Goal: Task Accomplishment & Management: Manage account settings

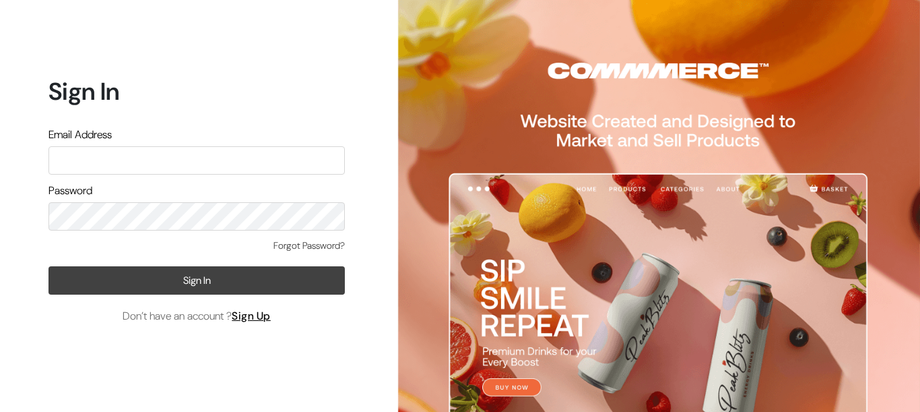
type input "aparna@yellowtommy.com"
click at [313, 280] on button "Sign In" at bounding box center [197, 280] width 296 height 28
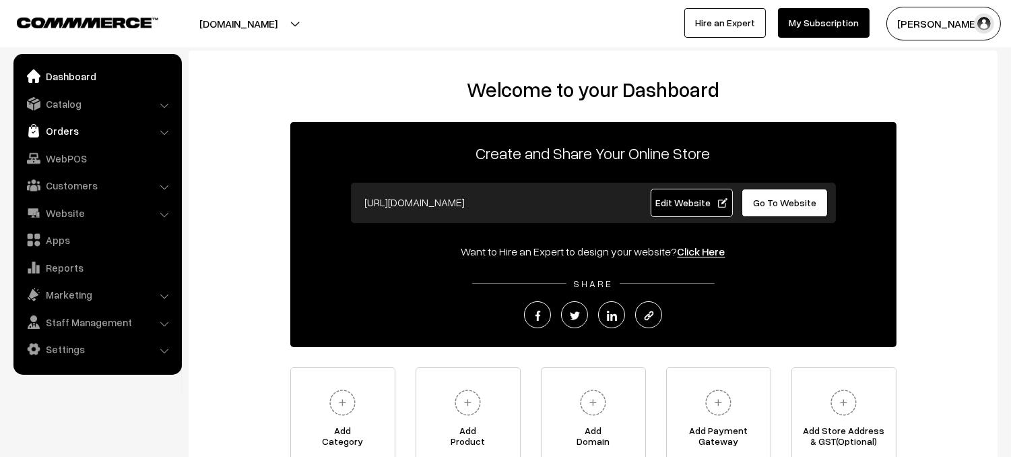
click at [79, 135] on link "Orders" at bounding box center [97, 131] width 160 height 24
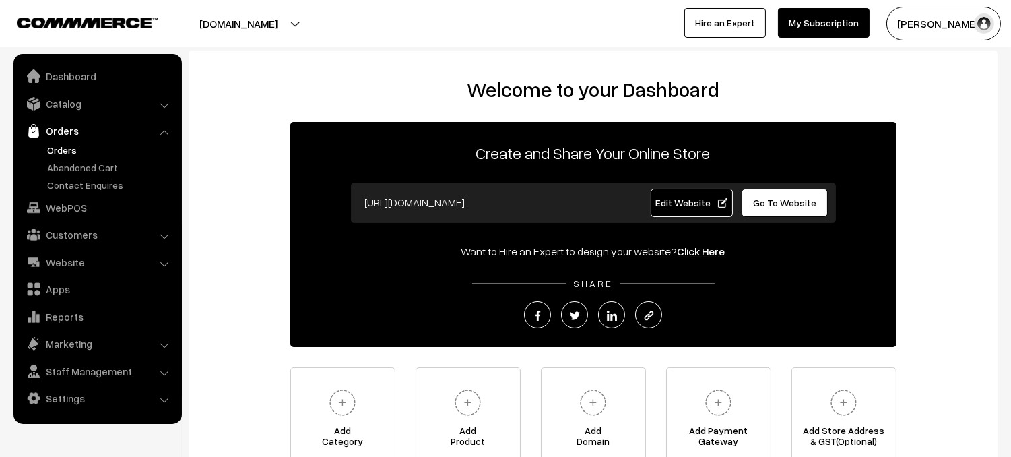
click at [78, 150] on link "Orders" at bounding box center [110, 150] width 133 height 14
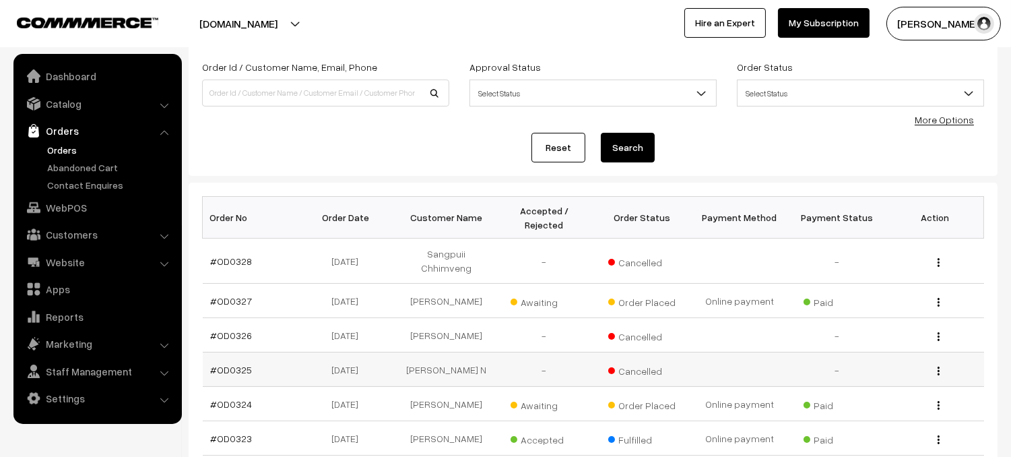
scroll to position [82, 0]
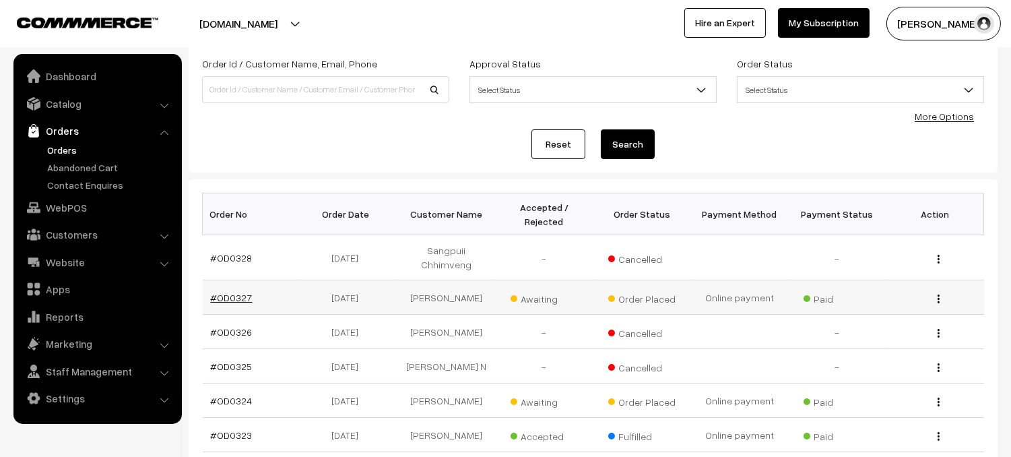
click at [238, 292] on link "#OD0327" at bounding box center [232, 297] width 42 height 11
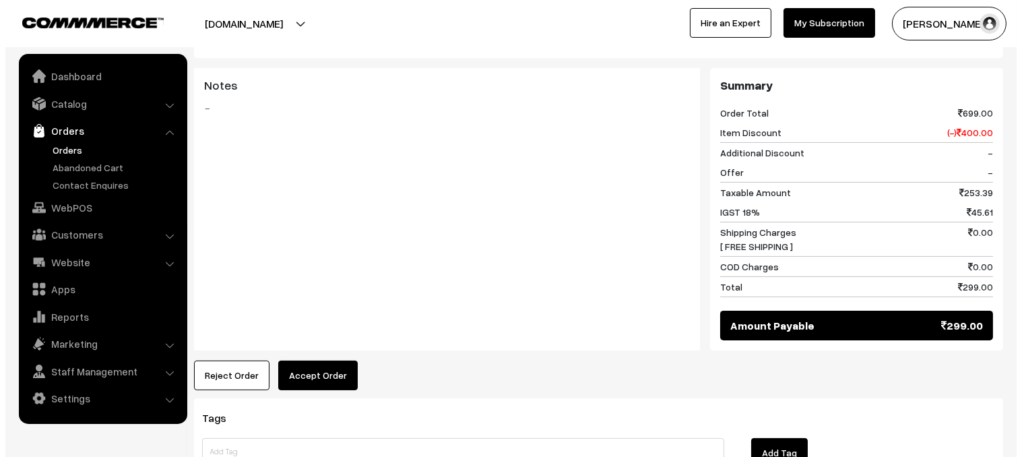
scroll to position [643, 0]
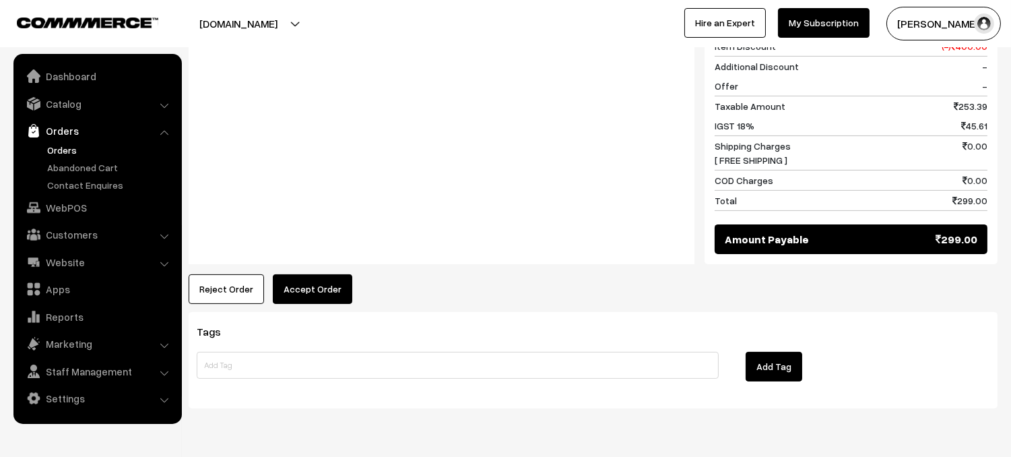
click at [319, 280] on button "Accept Order" at bounding box center [312, 289] width 79 height 30
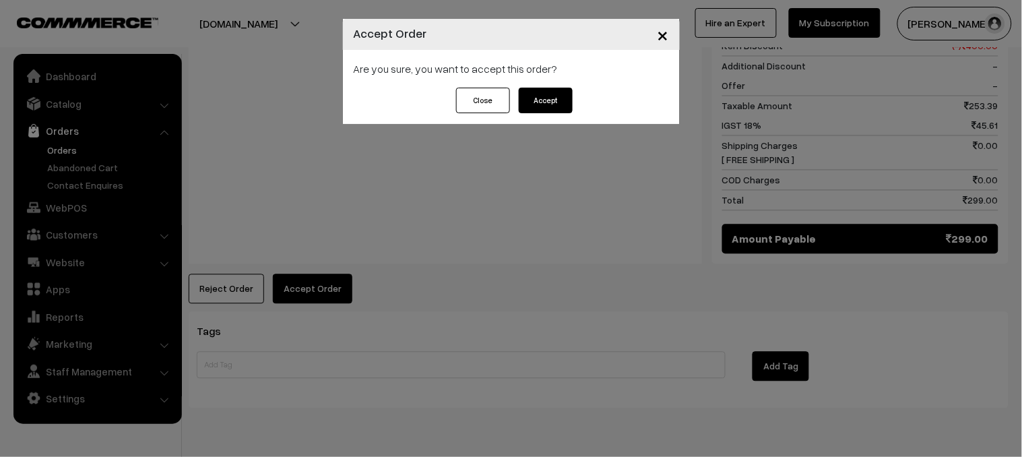
click at [563, 100] on button "Accept" at bounding box center [546, 101] width 54 height 26
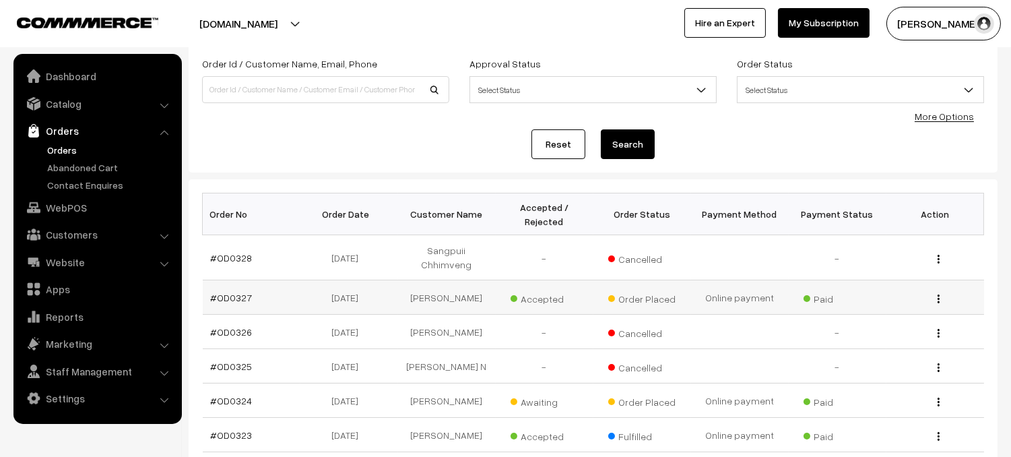
scroll to position [84, 0]
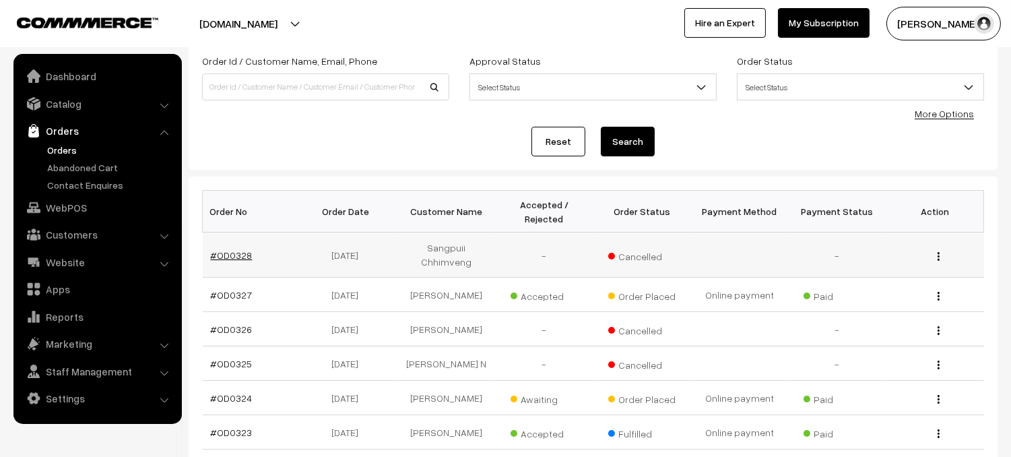
click at [232, 249] on link "#OD0328" at bounding box center [232, 254] width 42 height 11
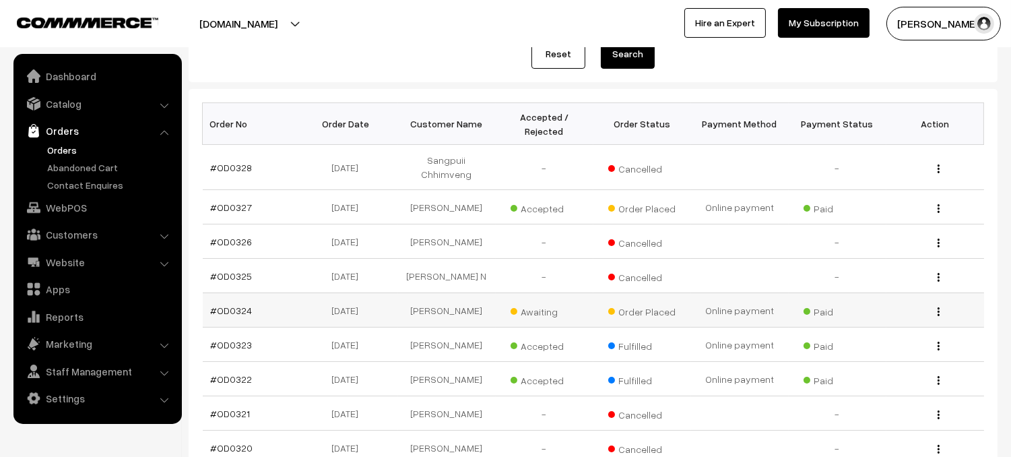
scroll to position [185, 0]
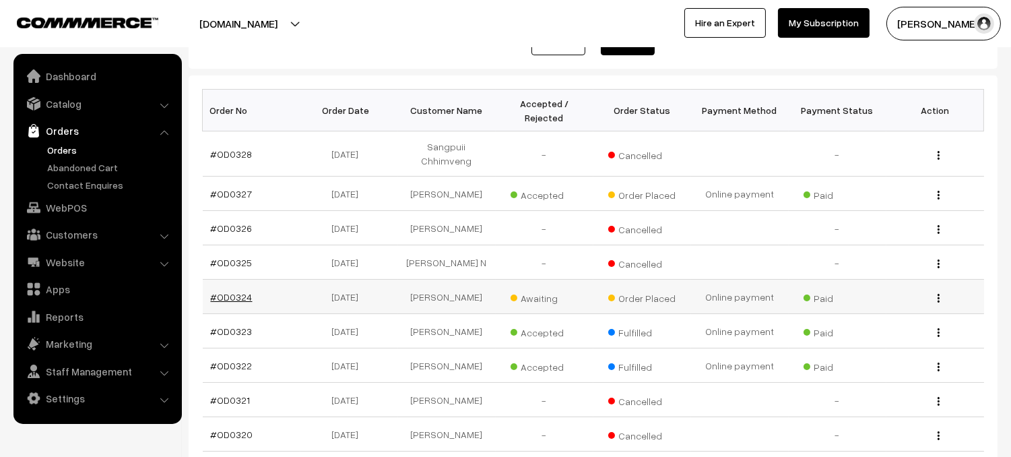
click at [215, 291] on link "#OD0324" at bounding box center [232, 296] width 42 height 11
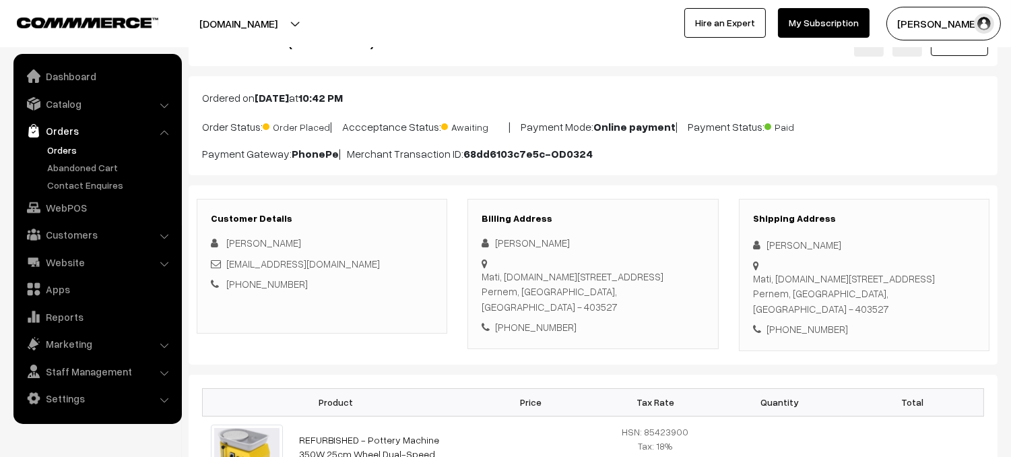
scroll to position [362, 0]
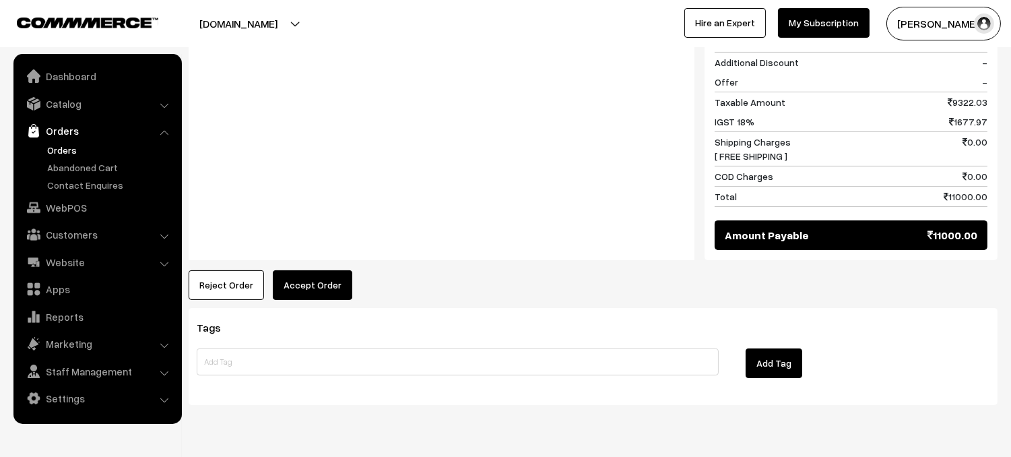
click at [314, 271] on button "Accept Order" at bounding box center [312, 285] width 79 height 30
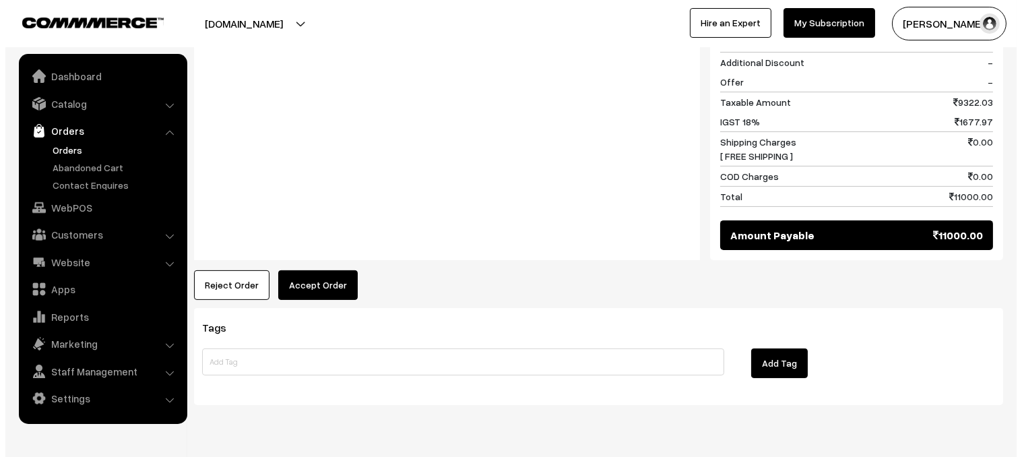
scroll to position [620, 0]
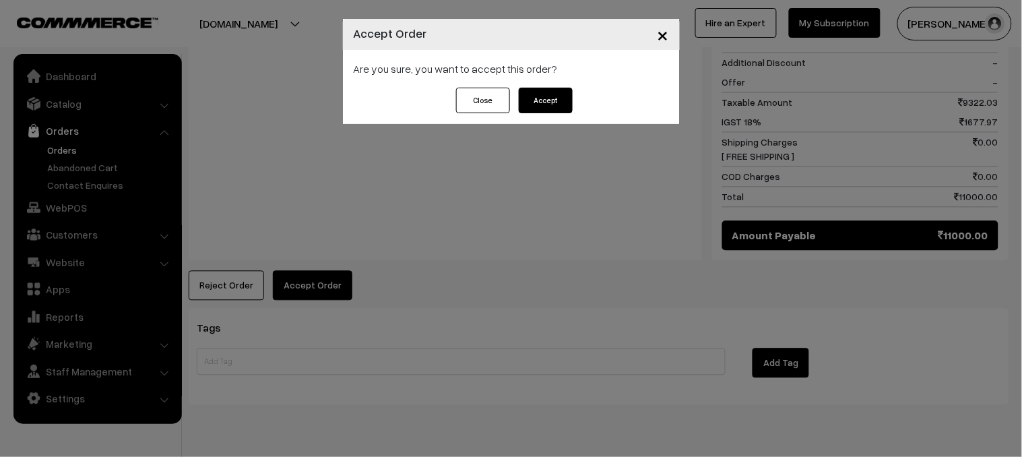
click at [546, 102] on button "Accept" at bounding box center [546, 101] width 54 height 26
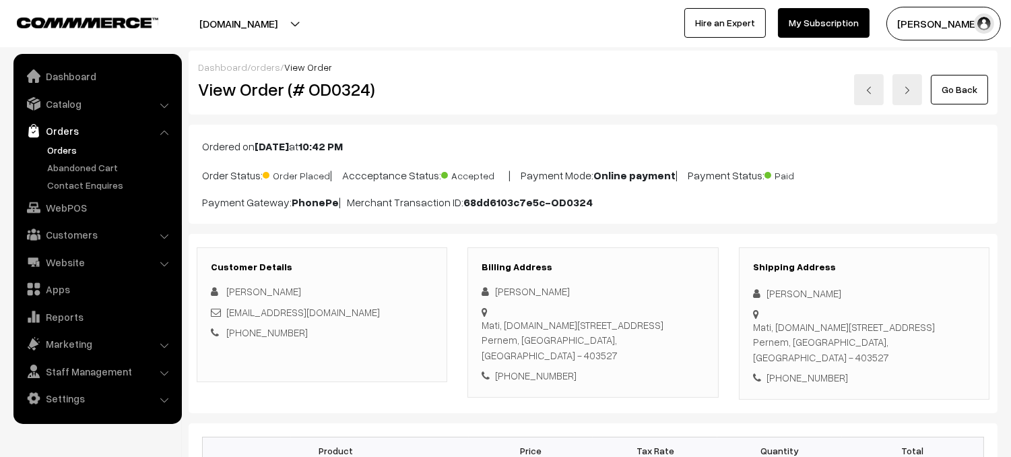
click at [65, 150] on link "Orders" at bounding box center [110, 150] width 133 height 14
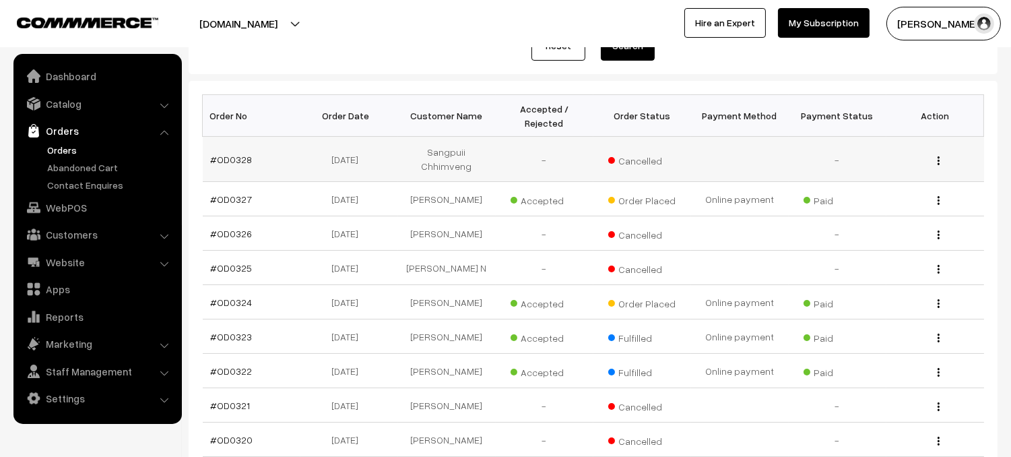
scroll to position [178, 0]
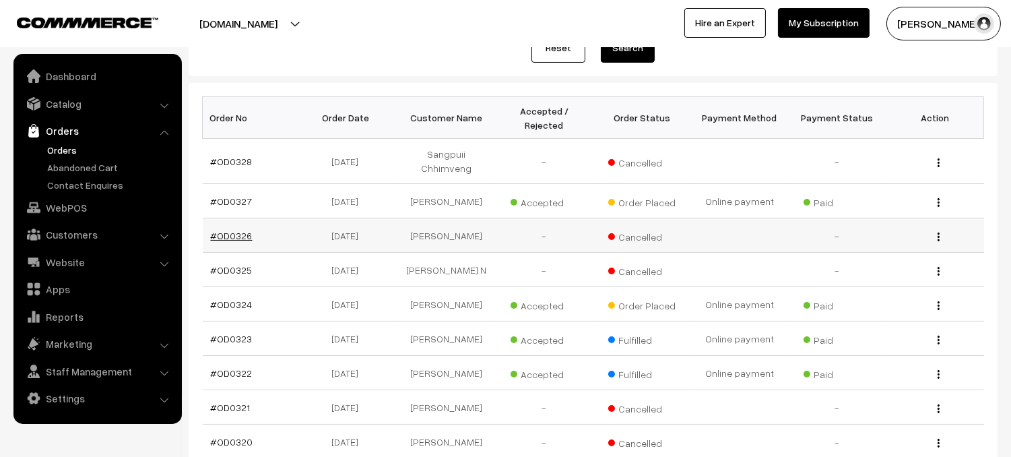
click at [218, 230] on link "#OD0326" at bounding box center [232, 235] width 42 height 11
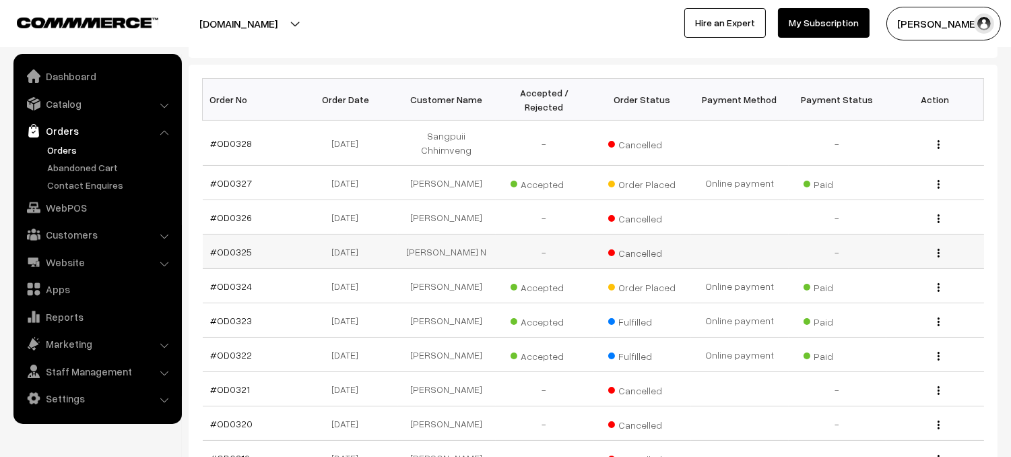
scroll to position [200, 0]
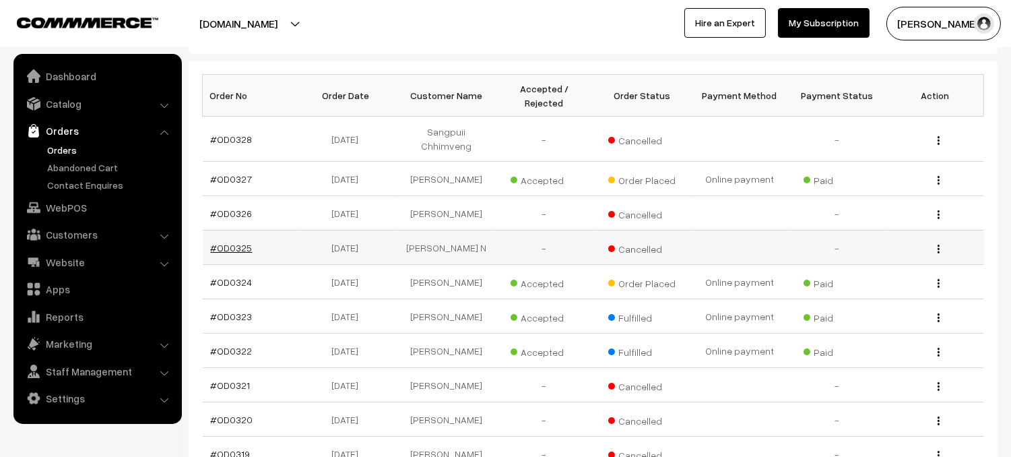
click at [245, 242] on link "#OD0325" at bounding box center [232, 247] width 42 height 11
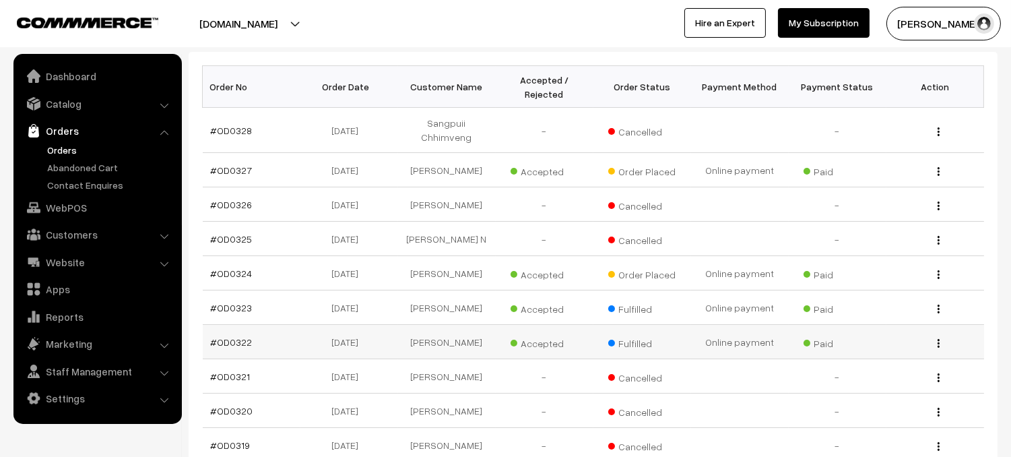
scroll to position [210, 0]
click at [232, 267] on link "#OD0324" at bounding box center [232, 272] width 42 height 11
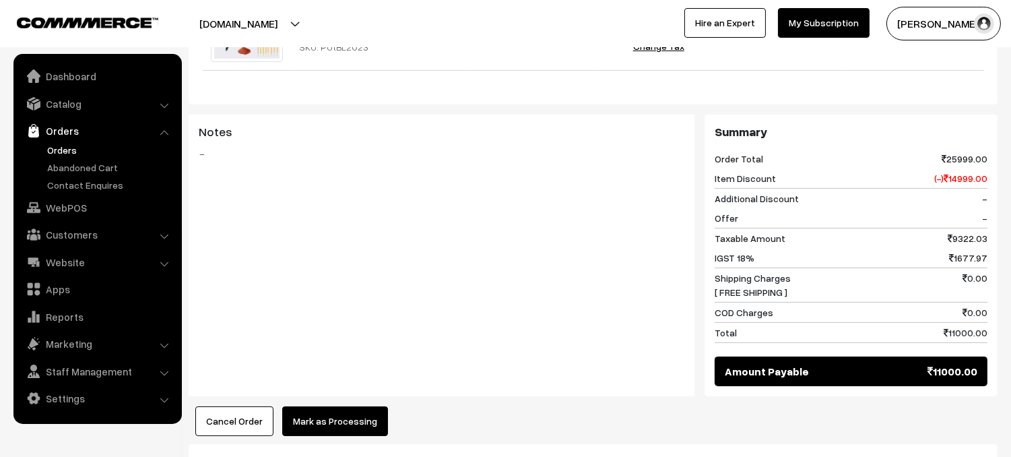
scroll to position [783, 0]
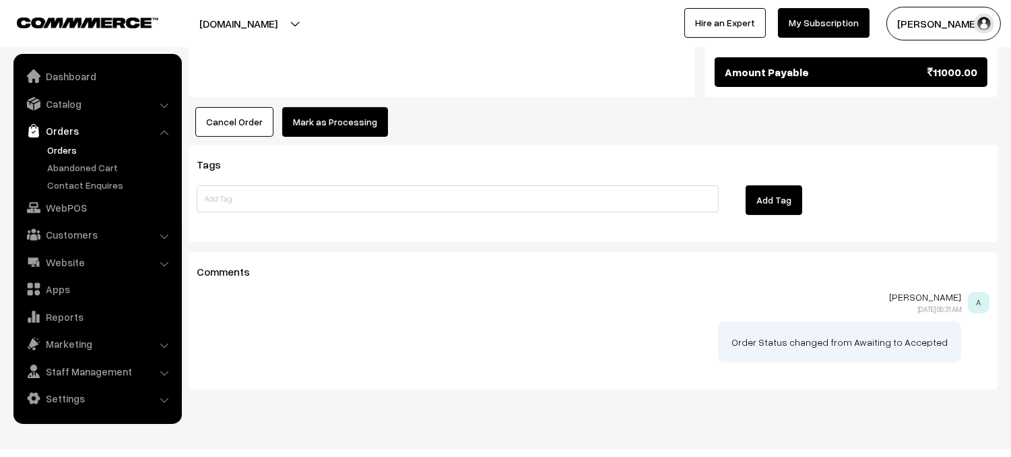
click at [318, 107] on button "Mark as Processing" at bounding box center [335, 122] width 106 height 30
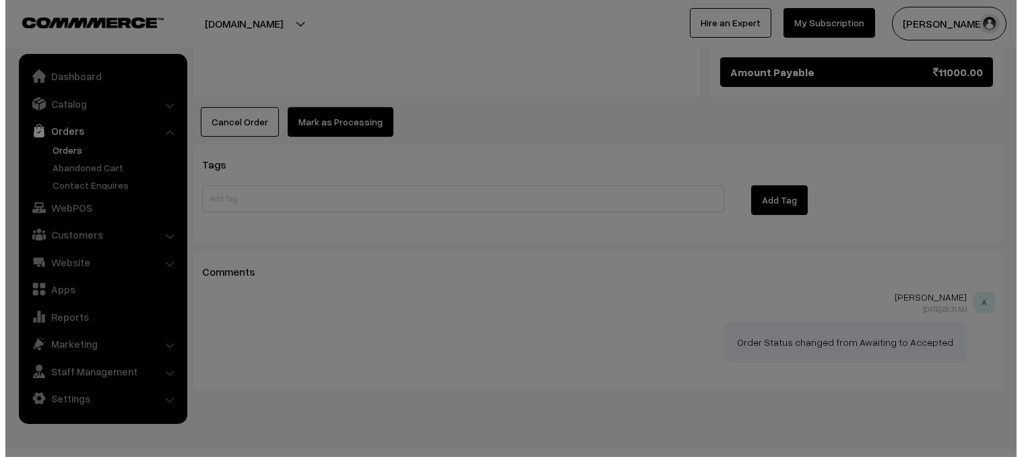
scroll to position [783, 0]
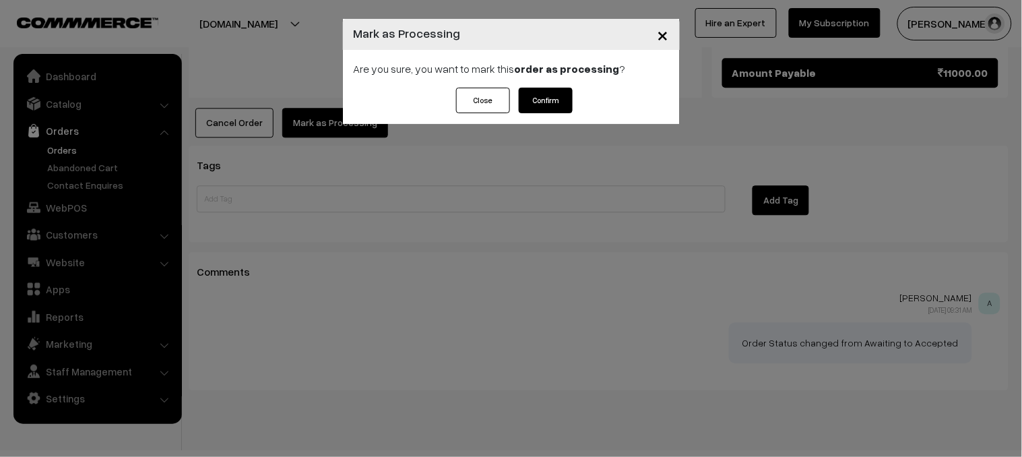
click at [551, 99] on button "Confirm" at bounding box center [546, 101] width 54 height 26
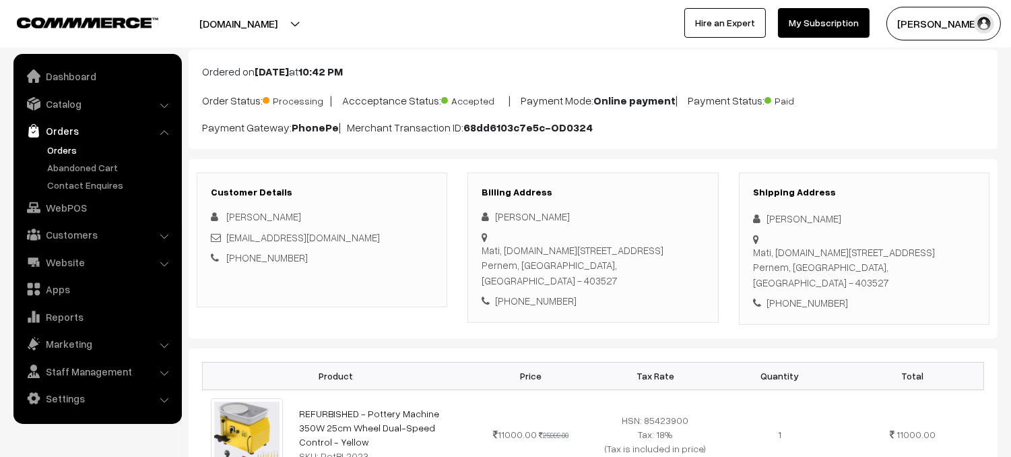
scroll to position [71, 0]
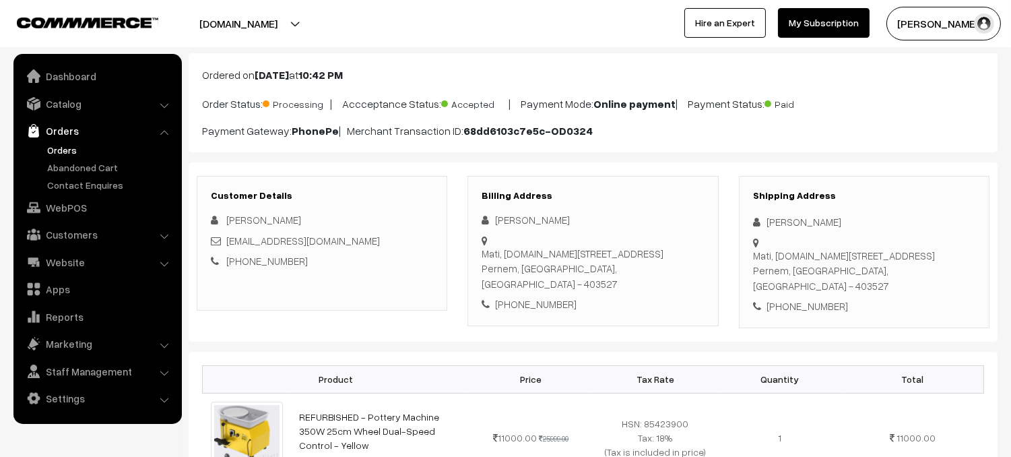
drag, startPoint x: 765, startPoint y: 240, endPoint x: 874, endPoint y: 266, distance: 112.3
click at [874, 266] on div "Shipping Address Aparna Sukhija Mati, H.No. 159/B Junaswada, Mandrem Pernem, Go…" at bounding box center [864, 252] width 251 height 152
drag, startPoint x: 767, startPoint y: 241, endPoint x: 908, endPoint y: 257, distance: 142.3
click at [908, 257] on div "Mati, H.No. 159/B Junaswada, Mandrem Pernem, Goa, India - 403527" at bounding box center [864, 271] width 222 height 46
copy div "Mati, H.No. 159/B Junaswada, Mandrem Pernem, Goa, India - 403527"
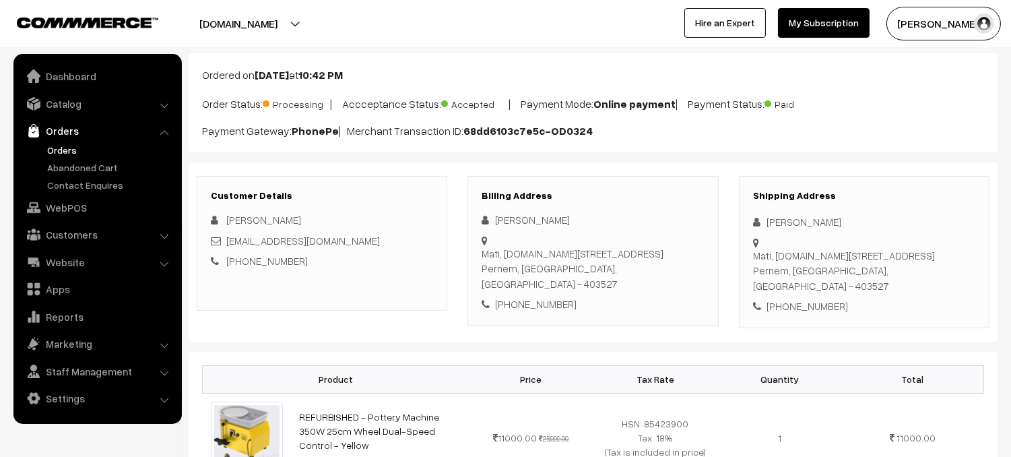
click at [932, 265] on div "Shipping Address Aparna Sukhija Mati, H.No. 159/B Junaswada, Mandrem Pernem, Go…" at bounding box center [864, 252] width 251 height 152
click at [67, 148] on link "Orders" at bounding box center [110, 150] width 133 height 14
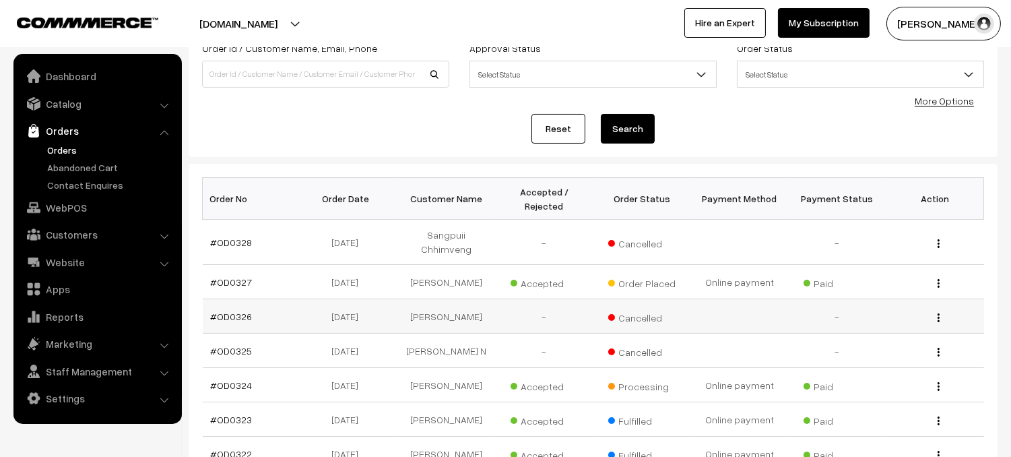
scroll to position [100, 0]
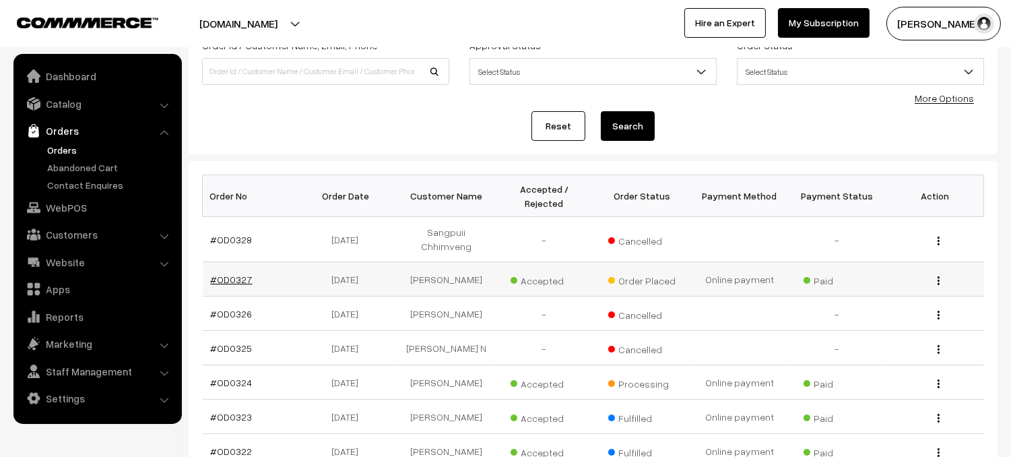
click at [236, 274] on link "#OD0327" at bounding box center [232, 279] width 42 height 11
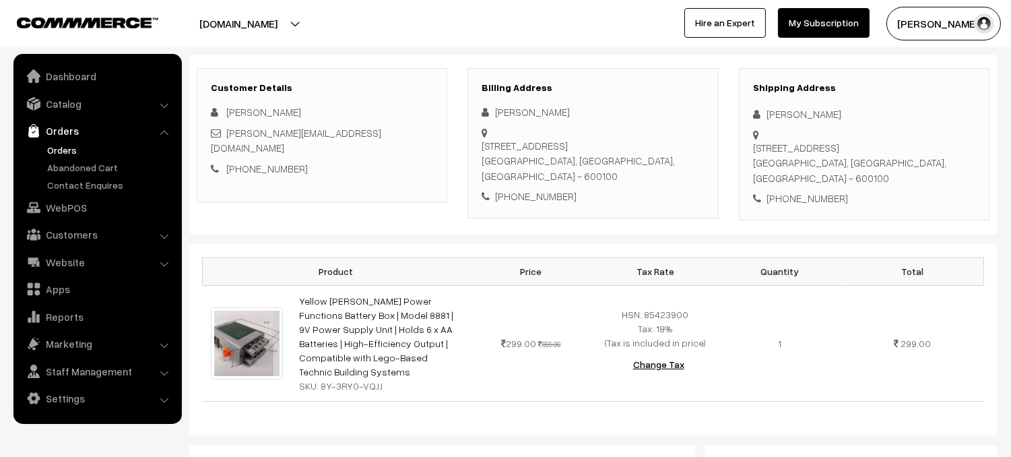
scroll to position [183, 0]
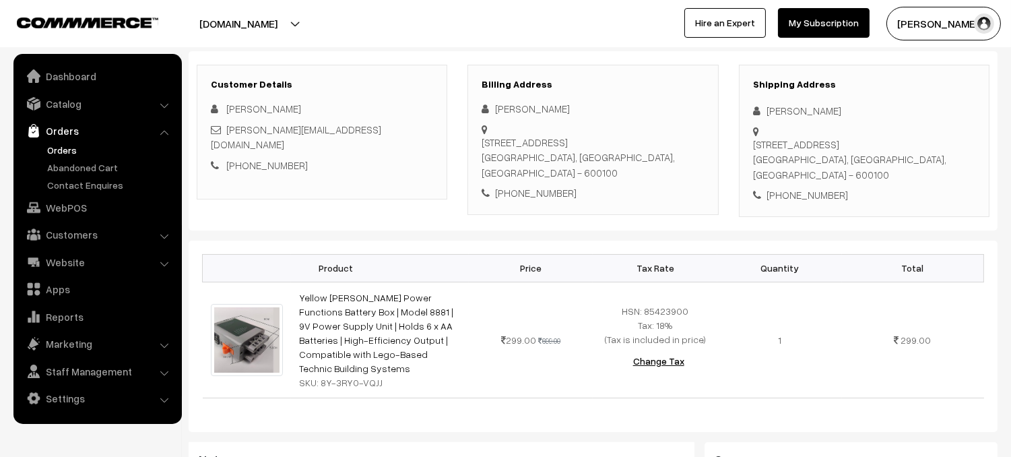
drag, startPoint x: 753, startPoint y: 144, endPoint x: 904, endPoint y: 183, distance: 155.7
click at [904, 183] on div "Shipping Address [PERSON_NAME] [STREET_ADDRESS] [PHONE_NUMBER]" at bounding box center [864, 141] width 251 height 152
copy div "[STREET_ADDRESS]"
click at [67, 147] on link "Orders" at bounding box center [110, 150] width 133 height 14
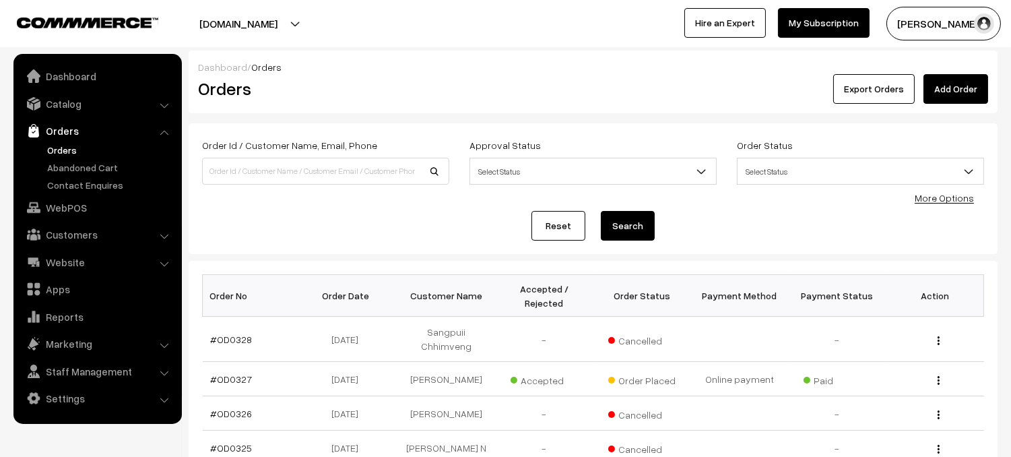
click at [401, 236] on div "Reset Search" at bounding box center [593, 226] width 782 height 30
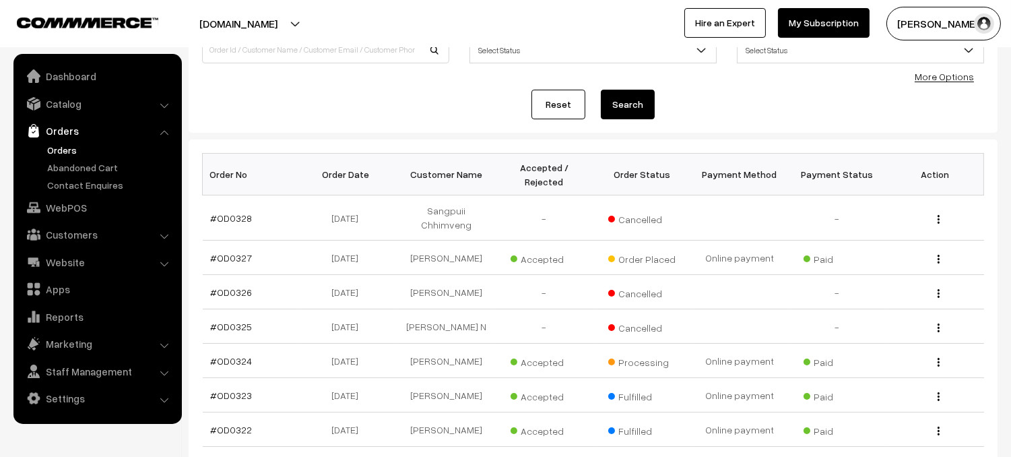
scroll to position [189, 0]
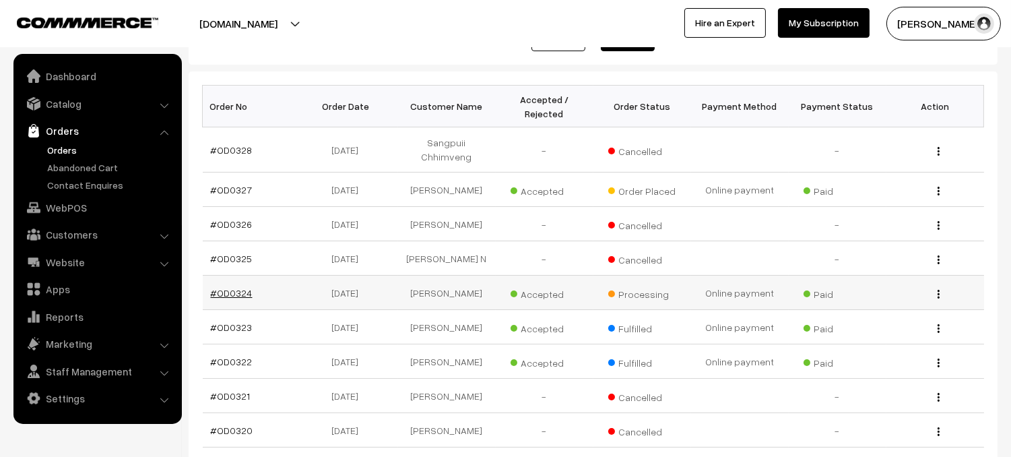
click at [243, 287] on link "#OD0324" at bounding box center [232, 292] width 42 height 11
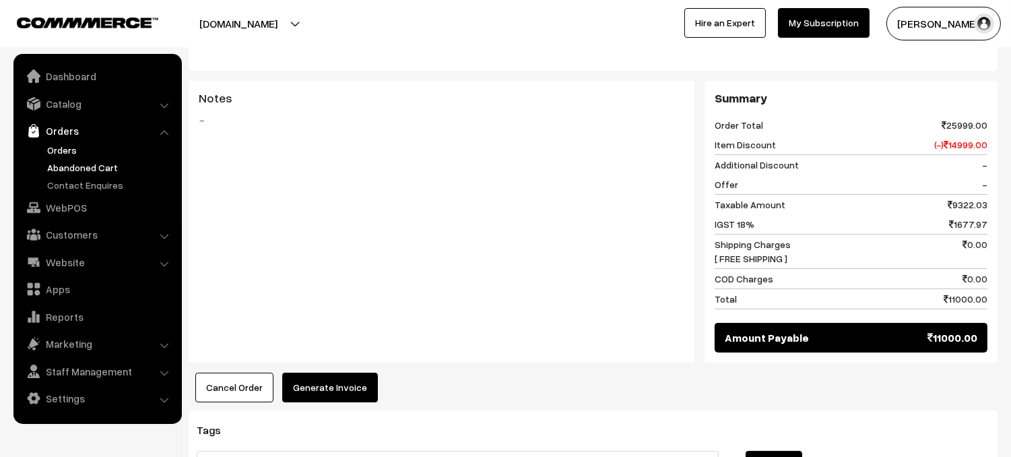
scroll to position [431, 0]
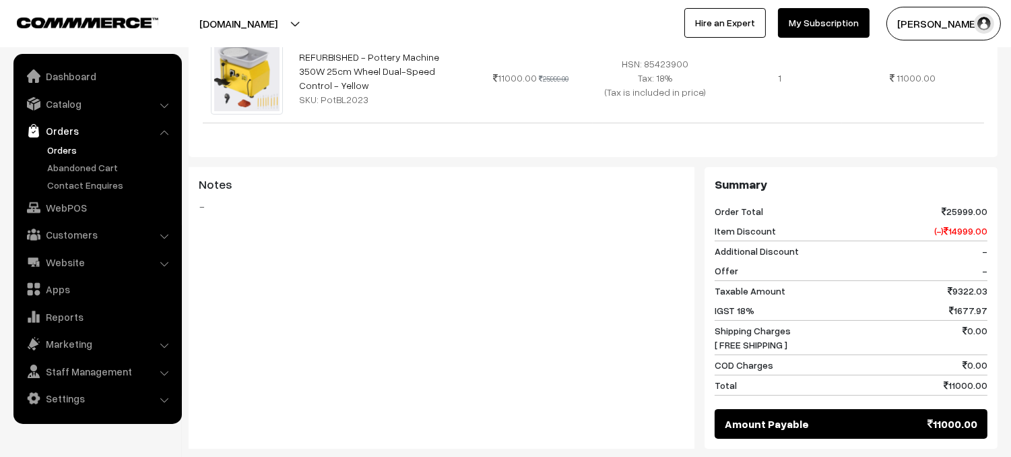
click at [76, 150] on link "Orders" at bounding box center [110, 150] width 133 height 14
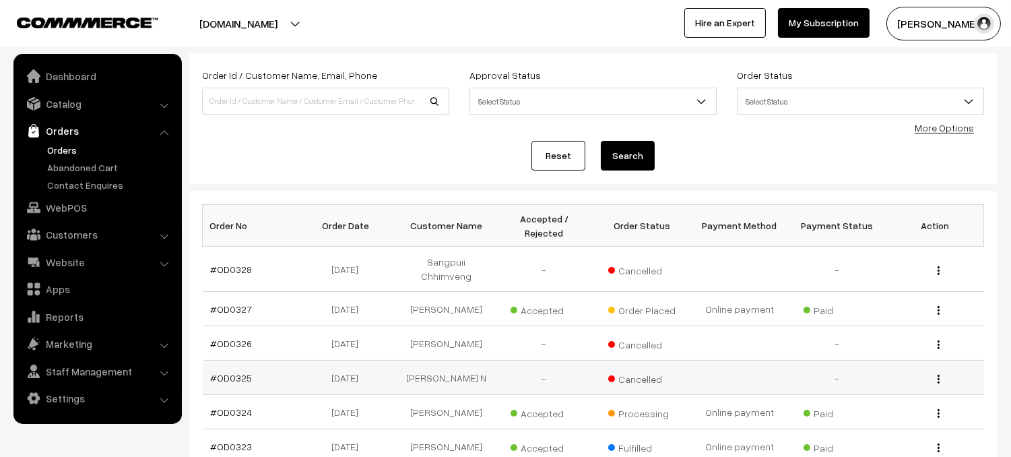
scroll to position [102, 0]
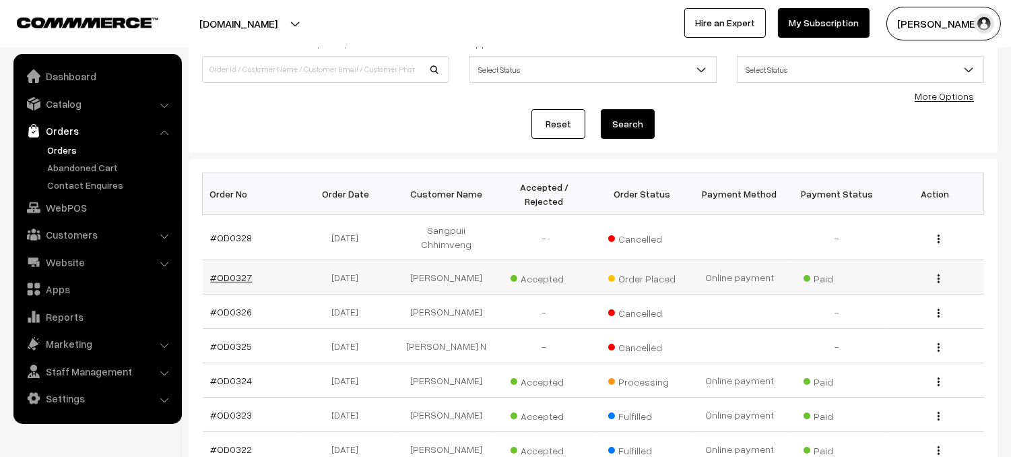
click at [226, 271] on link "#OD0327" at bounding box center [232, 276] width 42 height 11
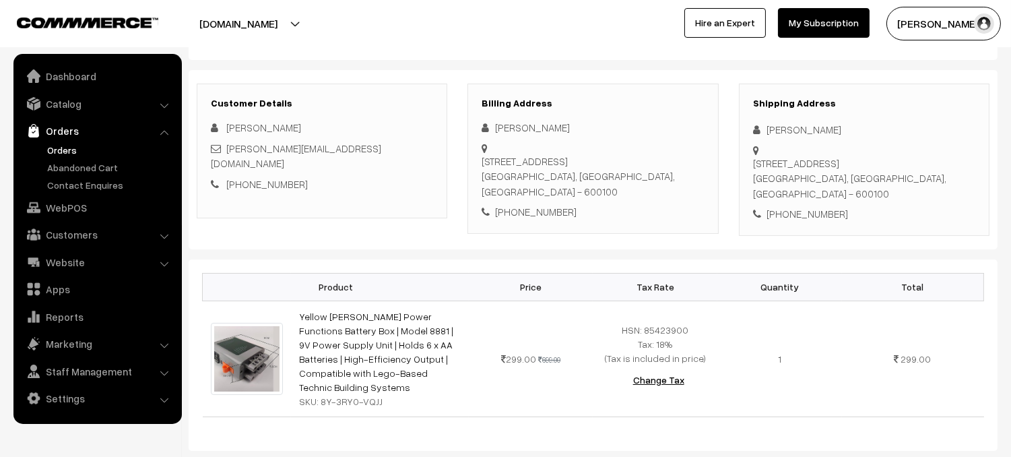
scroll to position [166, 0]
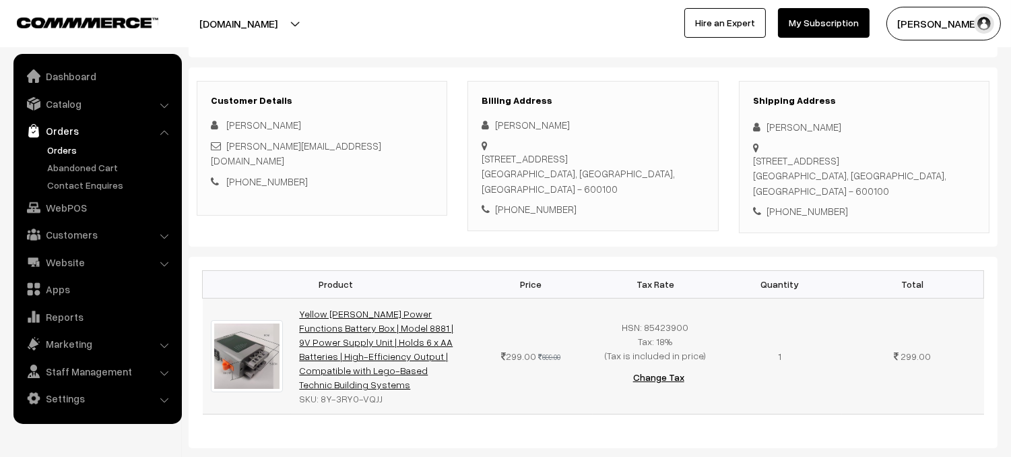
click at [392, 325] on link "Yellow Tommy Power Functions Battery Box | Model 8881 | 9V Power Supply Unit | …" at bounding box center [376, 349] width 154 height 82
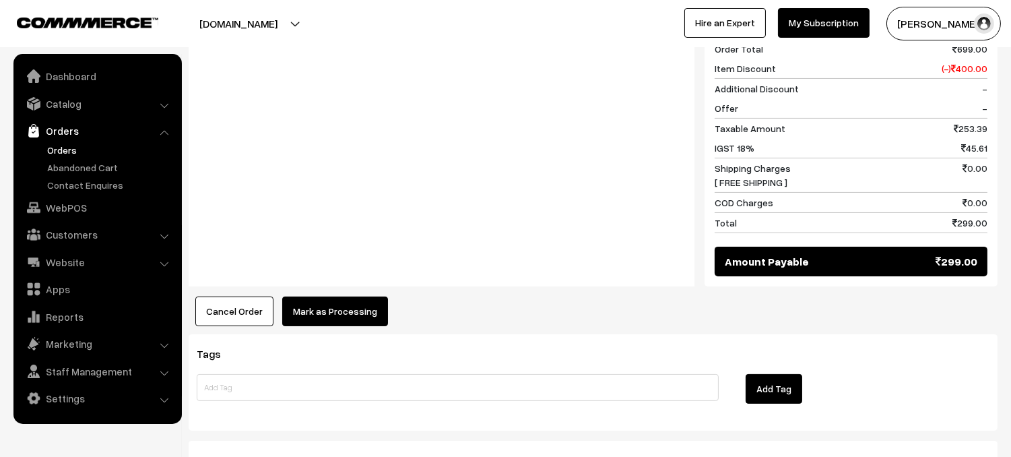
scroll to position [605, 0]
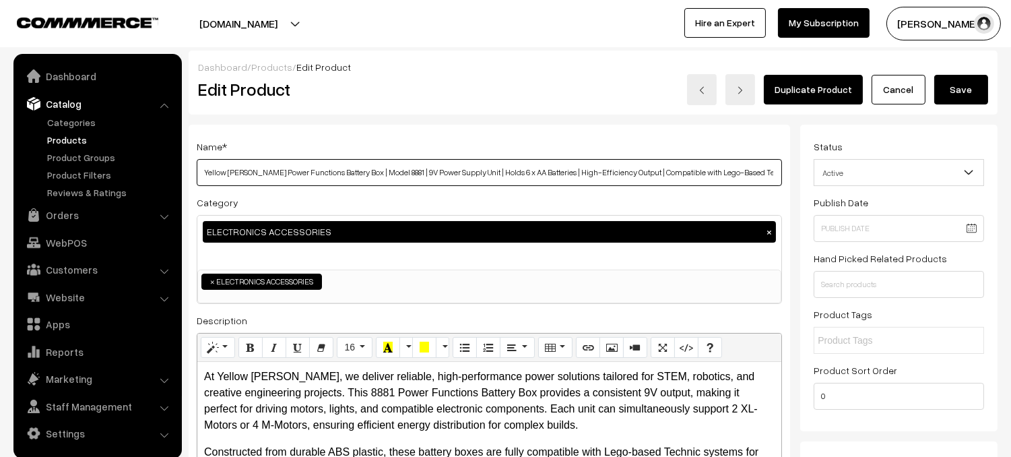
drag, startPoint x: 397, startPoint y: 170, endPoint x: 193, endPoint y: 172, distance: 204.1
click at [193, 172] on div "Name * Yellow Tommy Power Functions Battery Box | Model 8881 | 9V Power Supply …" at bounding box center [490, 342] width 602 height 435
click at [967, 86] on button "Save" at bounding box center [961, 90] width 54 height 30
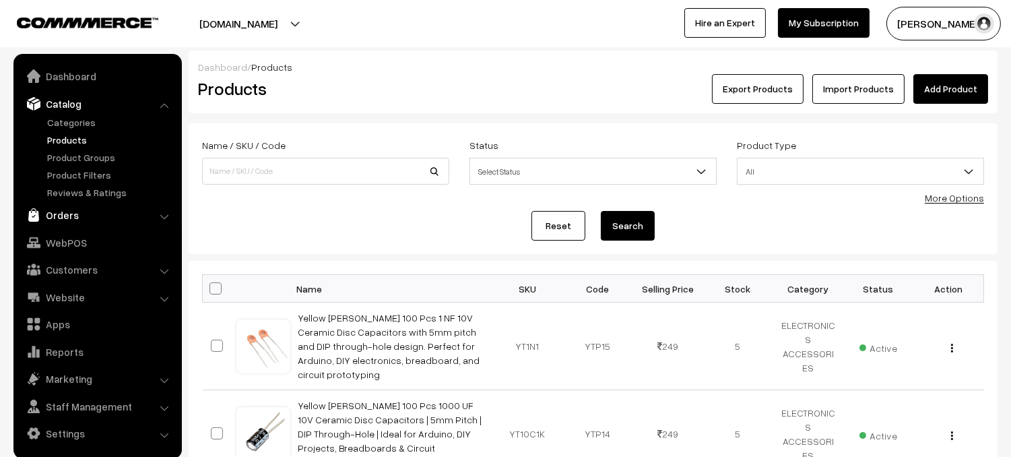
click at [78, 217] on link "Orders" at bounding box center [97, 215] width 160 height 24
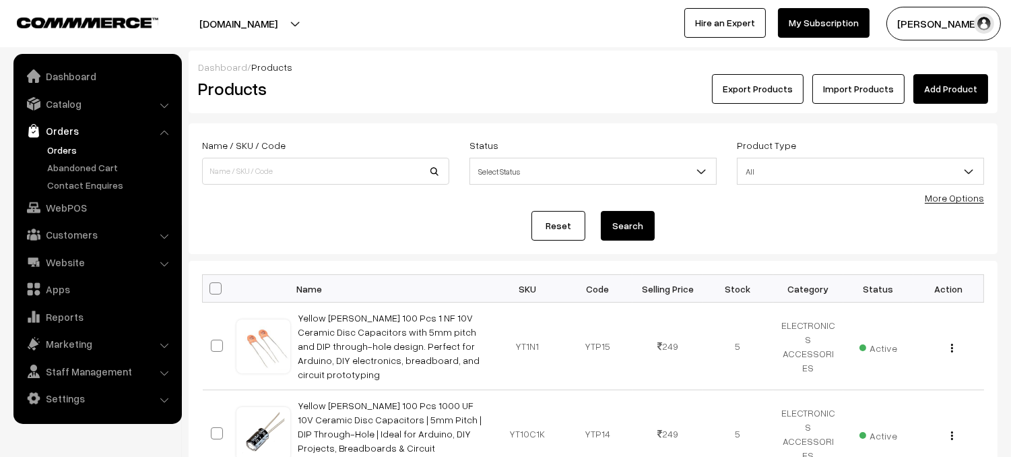
click at [72, 147] on link "Orders" at bounding box center [110, 150] width 133 height 14
